Goal: Task Accomplishment & Management: Manage account settings

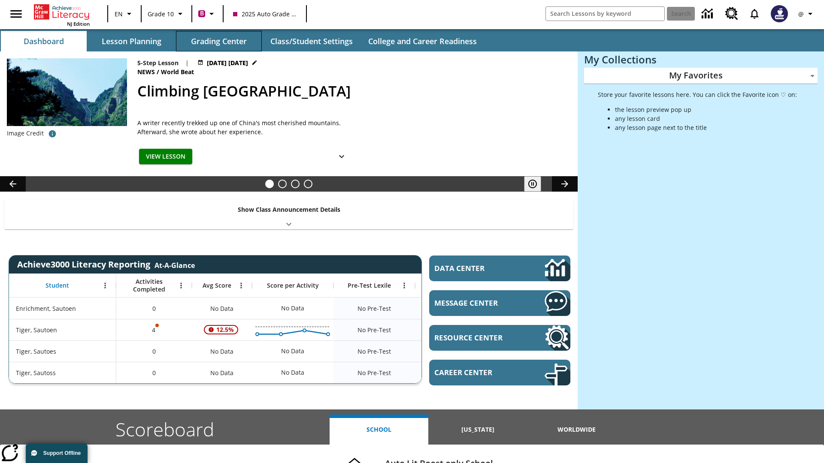
click at [219, 41] on button "Grading Center" at bounding box center [219, 41] width 86 height 21
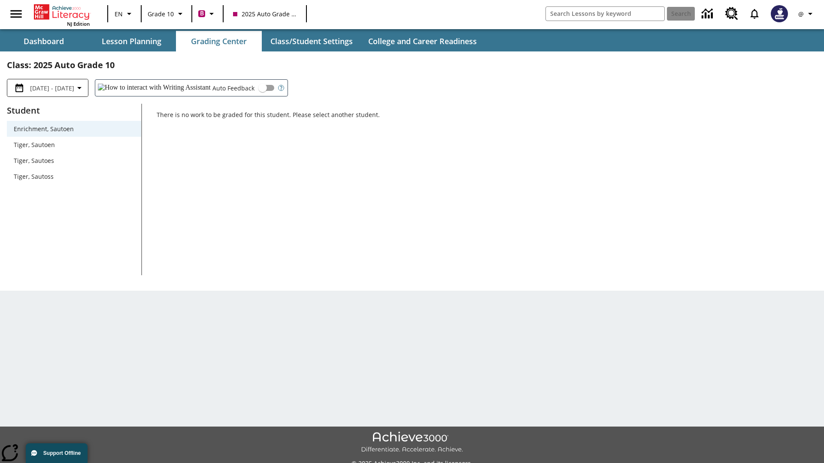
click at [74, 145] on span "Tiger, Sautoen" at bounding box center [74, 144] width 121 height 9
click at [238, 88] on input "Auto Feedback" at bounding box center [262, 88] width 49 height 16
checkbox input "true"
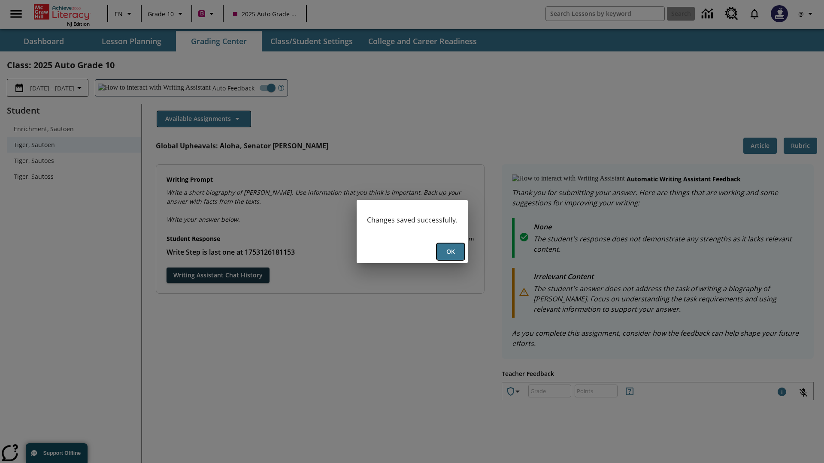
click at [450, 252] on button "Ok" at bounding box center [450, 252] width 27 height 17
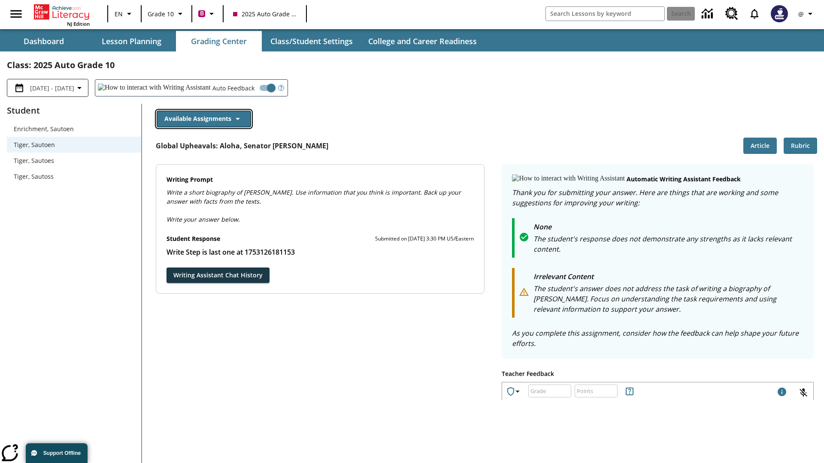
click at [203, 119] on button "Available Assignments" at bounding box center [204, 119] width 94 height 17
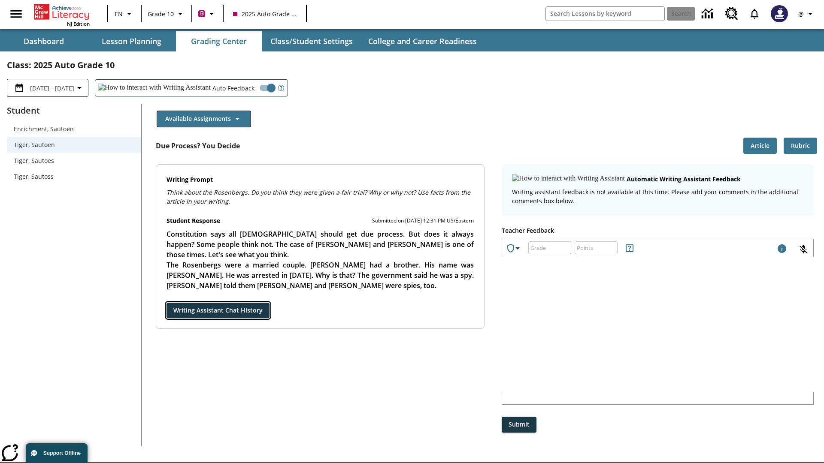
click at [166, 303] on button "Writing Assistant Chat History" at bounding box center [217, 311] width 103 height 16
